Goal: Transaction & Acquisition: Purchase product/service

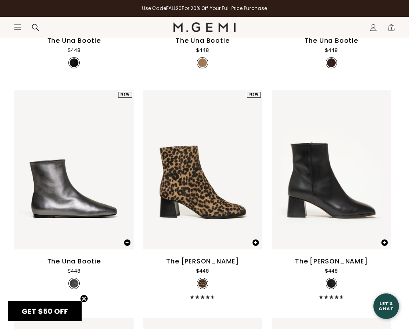
scroll to position [275, 0]
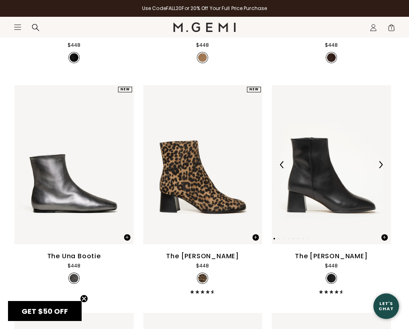
click at [339, 206] on img at bounding box center [331, 164] width 119 height 159
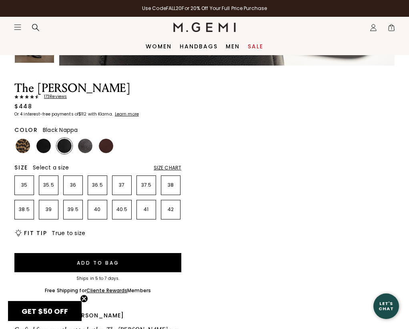
scroll to position [465, 0]
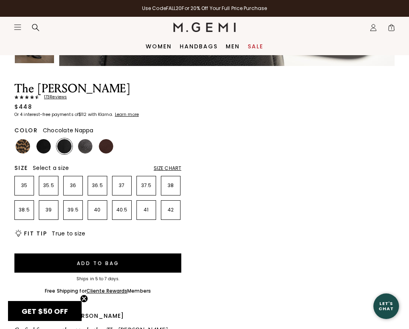
click at [107, 146] on img at bounding box center [106, 146] width 14 height 14
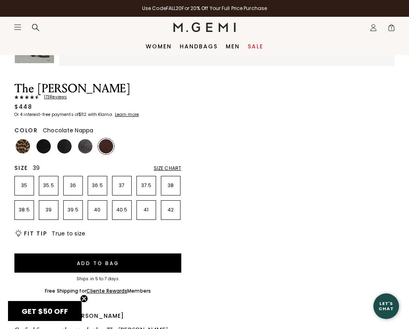
click at [50, 208] on p "39" at bounding box center [48, 210] width 19 height 6
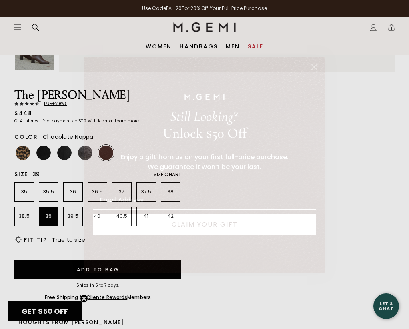
click at [317, 65] on icon "Close dialog" at bounding box center [315, 67] width 6 height 6
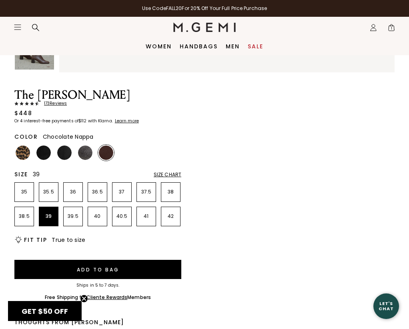
click at [393, 27] on span "1" at bounding box center [391, 29] width 8 height 8
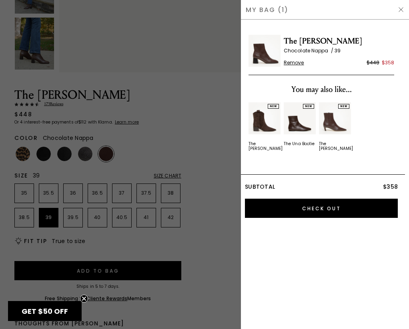
scroll to position [0, 0]
click at [310, 41] on span "The [PERSON_NAME]" at bounding box center [339, 41] width 110 height 13
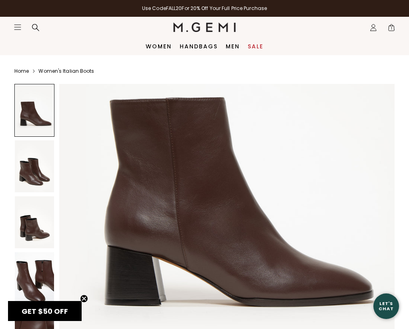
scroll to position [135, 0]
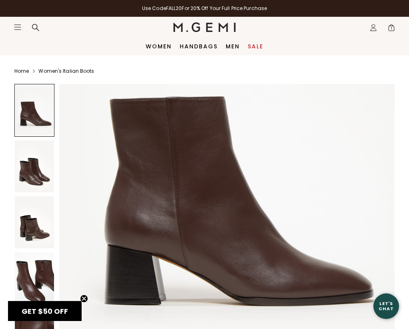
click at [35, 284] on img at bounding box center [34, 279] width 39 height 52
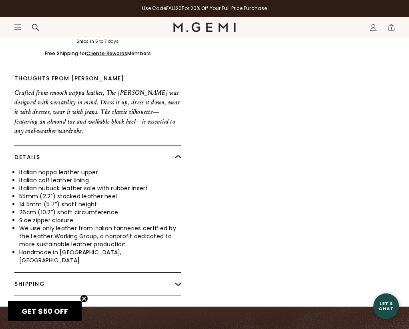
scroll to position [703, 0]
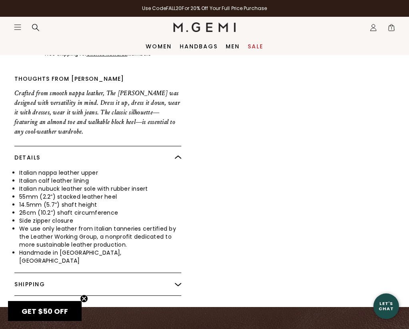
click at [392, 26] on span "1" at bounding box center [391, 29] width 8 height 8
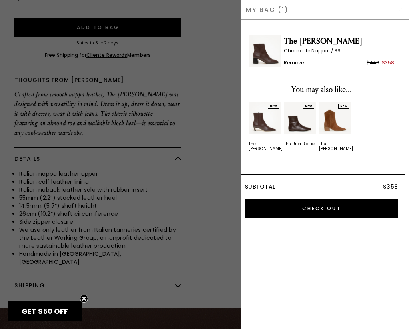
scroll to position [0, 0]
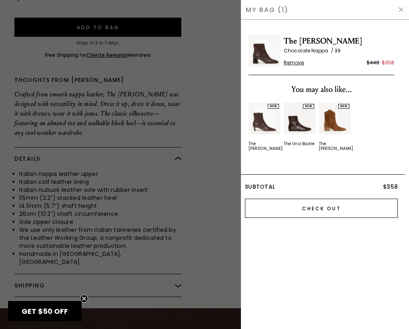
click at [350, 200] on input "Check Out" at bounding box center [321, 208] width 153 height 19
